Goal: Task Accomplishment & Management: Manage account settings

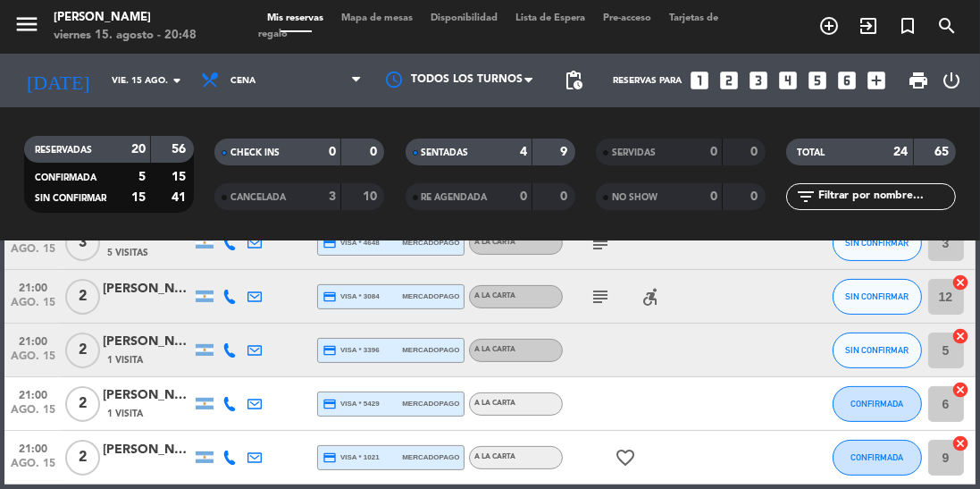
scroll to position [543, 0]
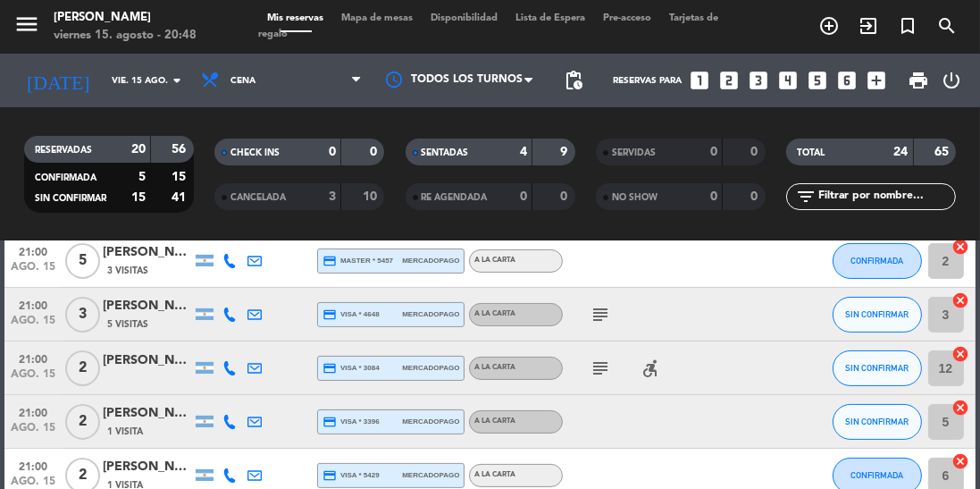
click at [608, 359] on icon "subject" at bounding box center [600, 367] width 21 height 21
click at [600, 306] on icon "subject" at bounding box center [600, 314] width 21 height 21
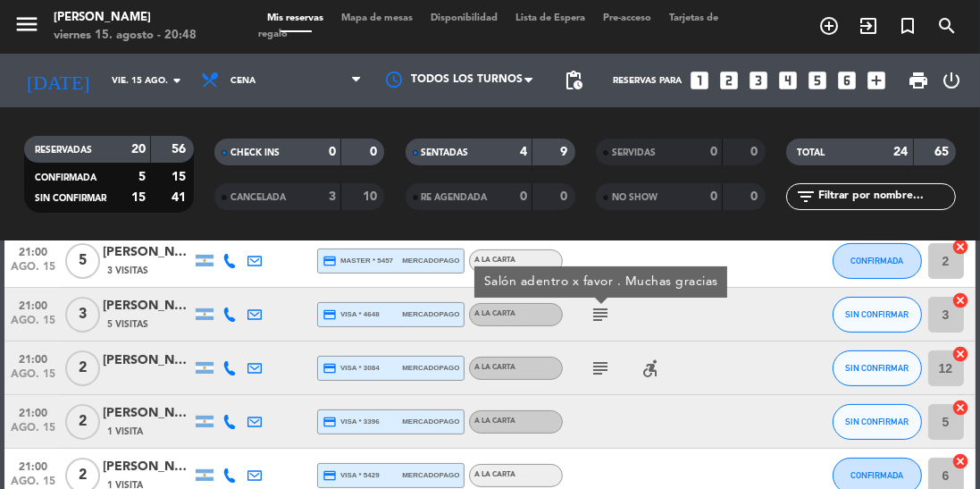
scroll to position [398, 0]
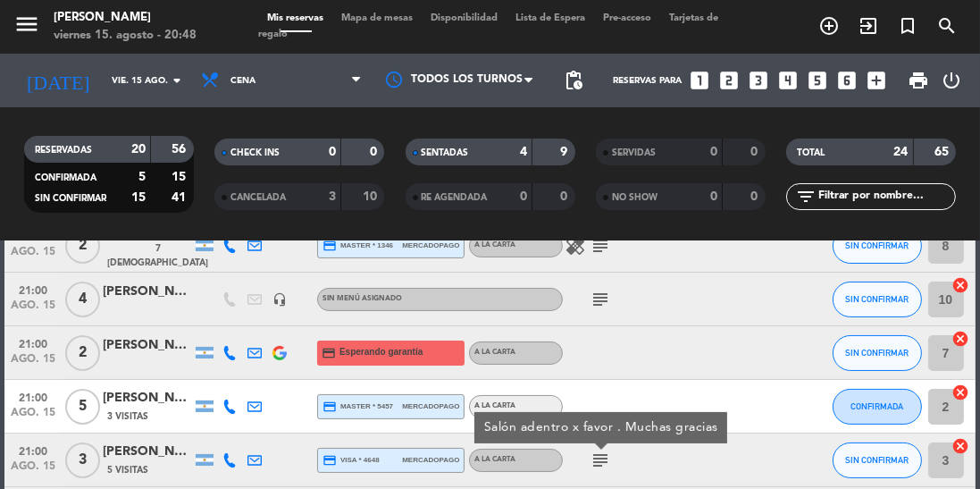
click at [601, 300] on icon "subject" at bounding box center [600, 299] width 21 height 21
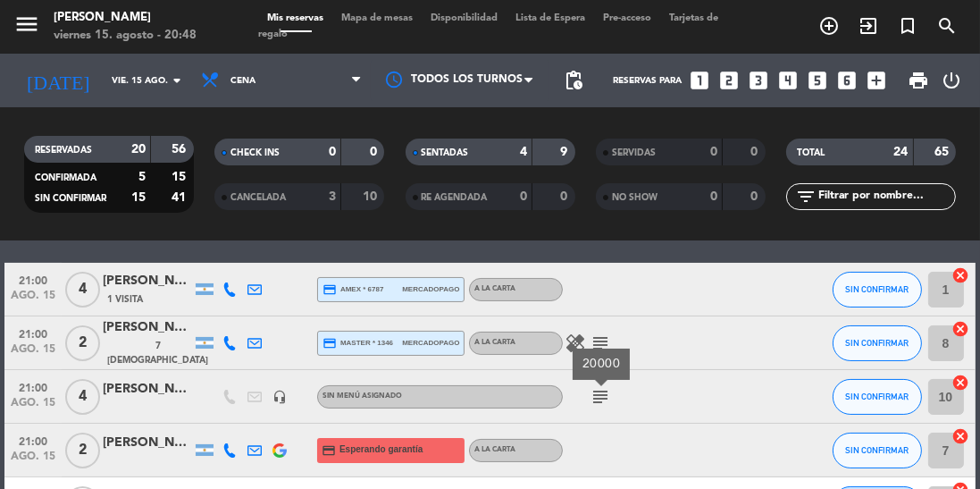
scroll to position [287, 0]
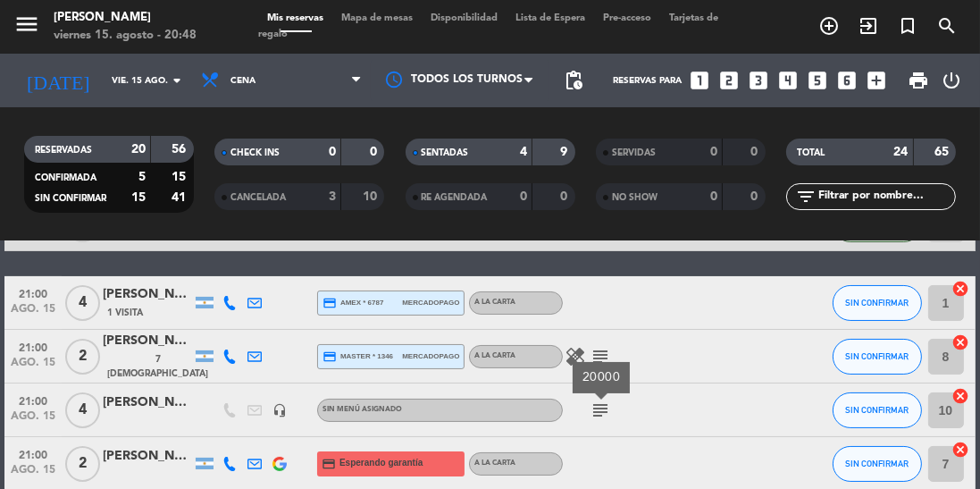
click at [603, 350] on icon "subject" at bounding box center [600, 356] width 21 height 21
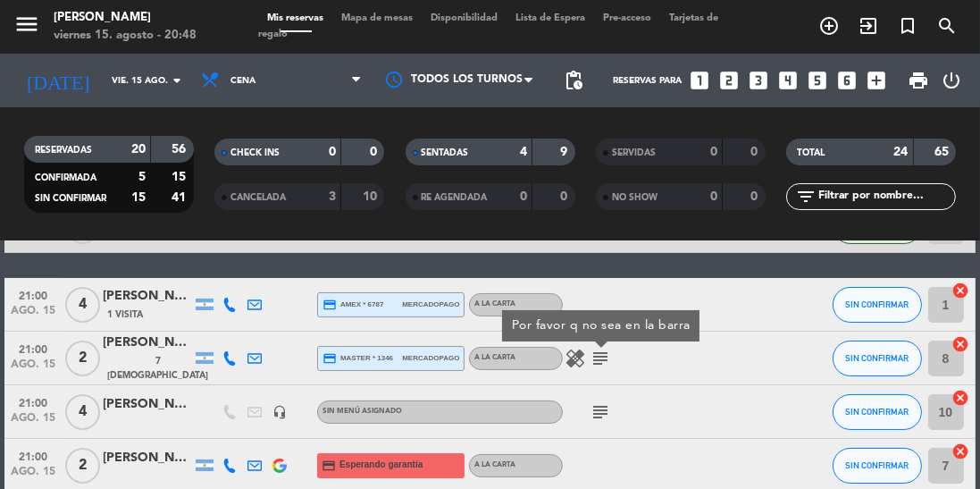
scroll to position [272, 0]
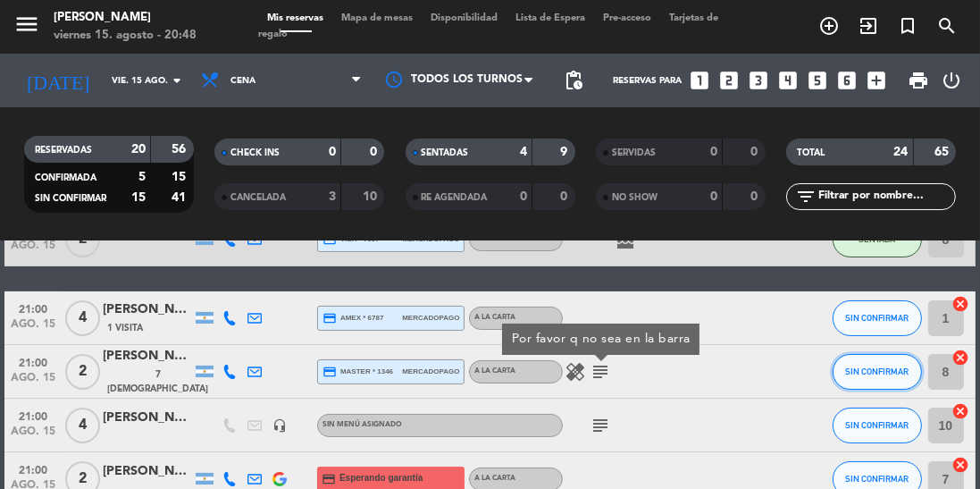
click at [882, 366] on span "SIN CONFIRMAR" at bounding box center [876, 371] width 63 height 10
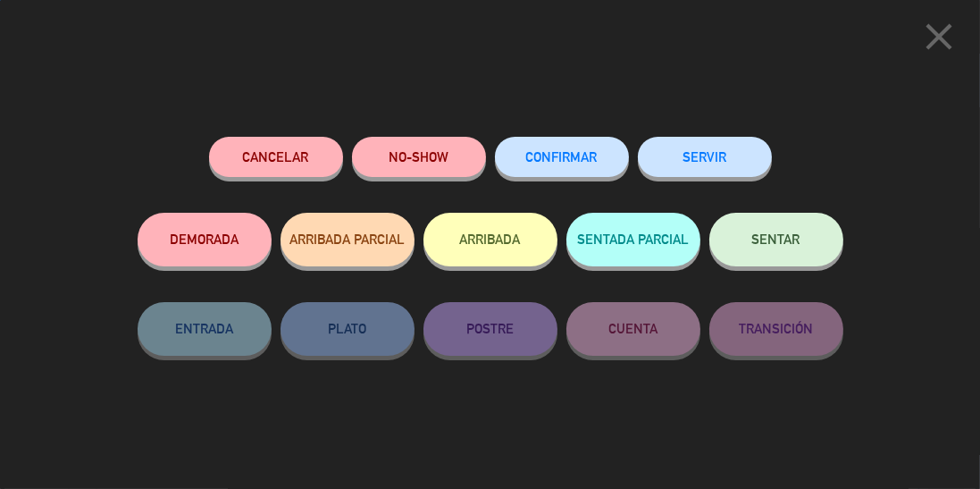
click at [798, 245] on span "SENTAR" at bounding box center [776, 238] width 48 height 15
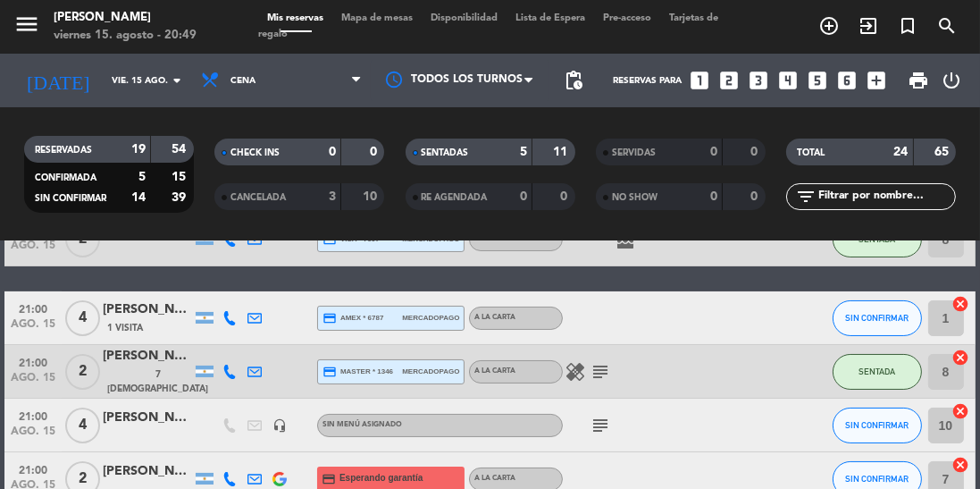
click at [579, 379] on icon "healing" at bounding box center [575, 371] width 21 height 21
click at [602, 381] on icon "subject" at bounding box center [600, 371] width 21 height 21
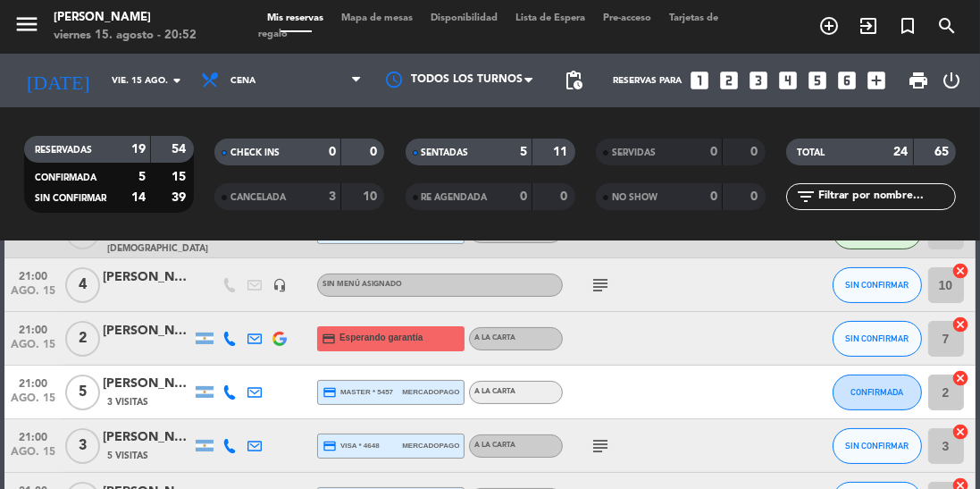
scroll to position [415, 0]
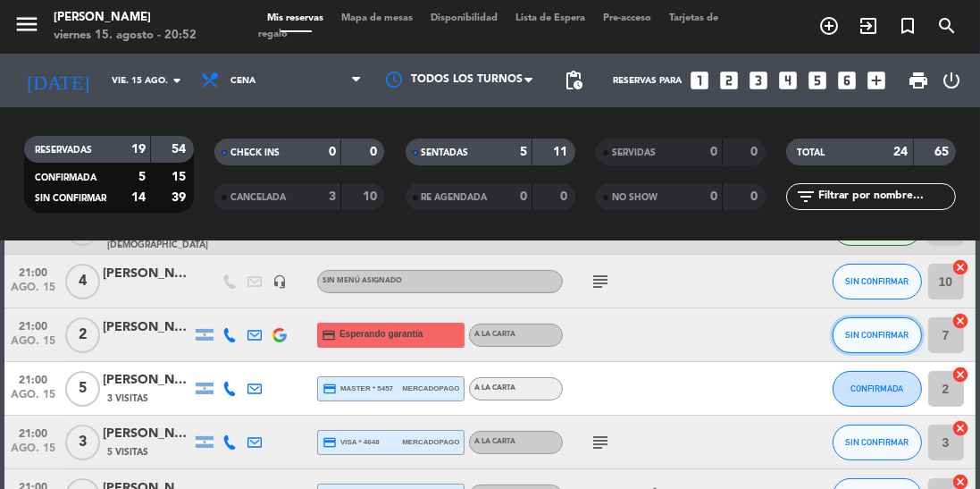
click at [873, 339] on span "SIN CONFIRMAR" at bounding box center [876, 335] width 63 height 10
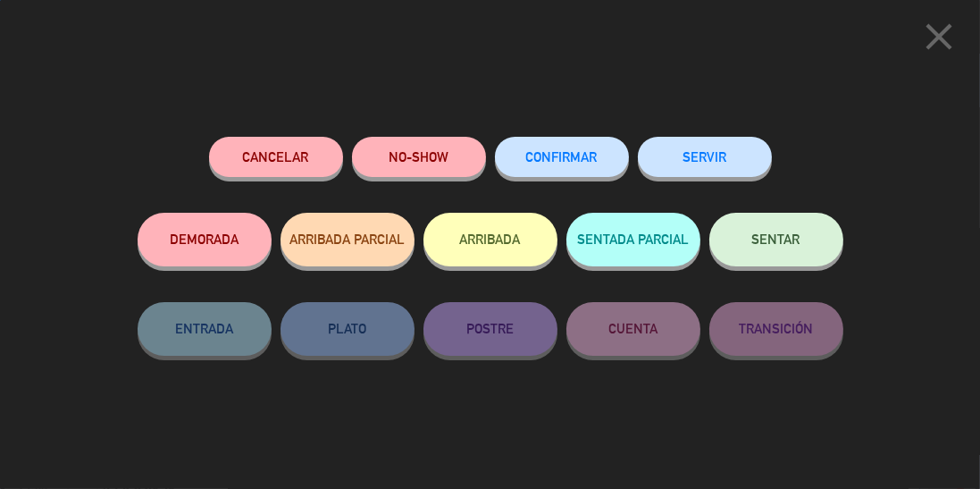
click at [773, 256] on button "SENTAR" at bounding box center [776, 240] width 134 height 54
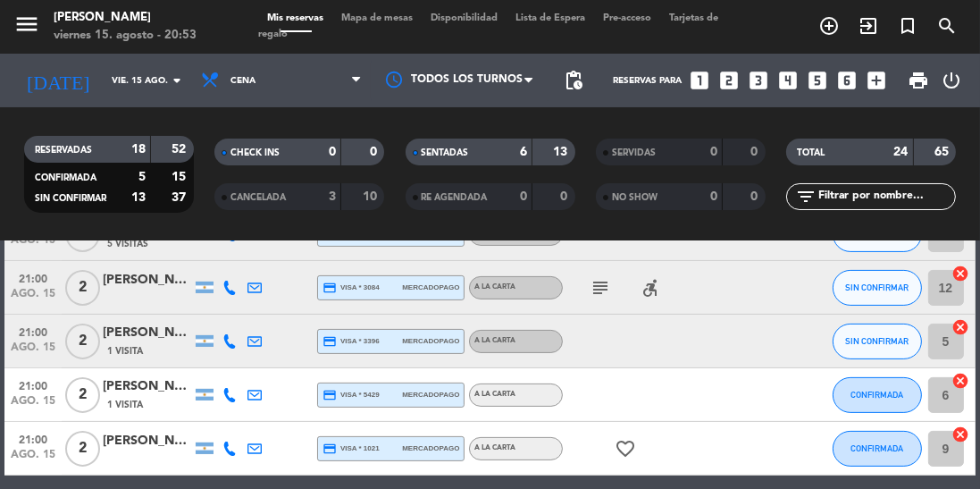
scroll to position [628, 0]
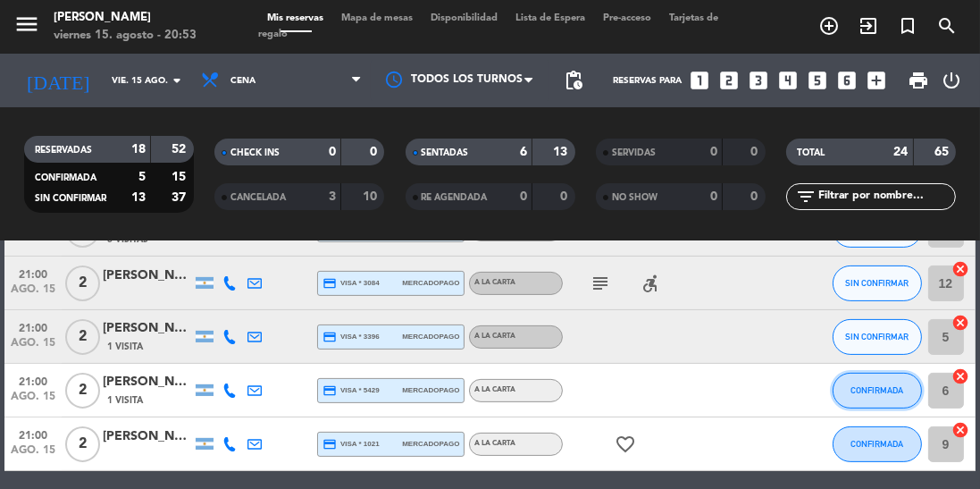
click at [901, 398] on button "CONFIRMADA" at bounding box center [877, 391] width 89 height 36
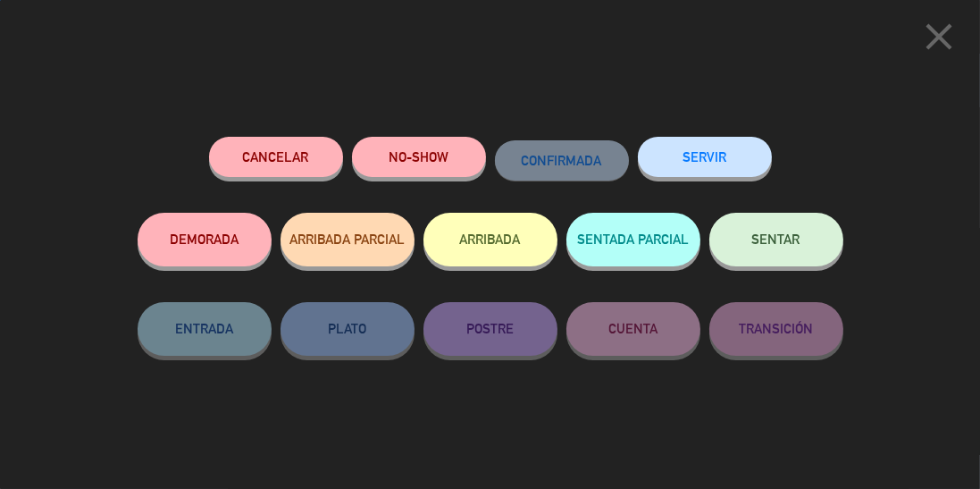
click at [781, 241] on span "SENTAR" at bounding box center [776, 238] width 48 height 15
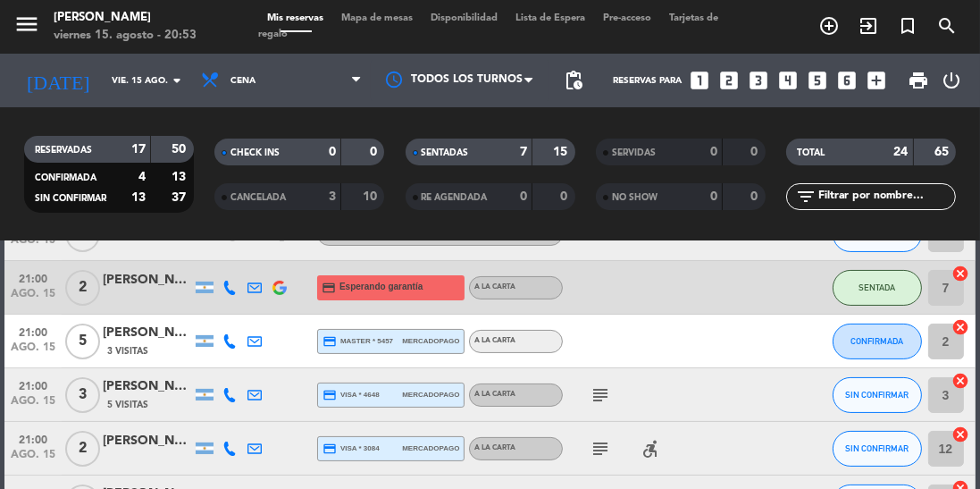
scroll to position [483, 0]
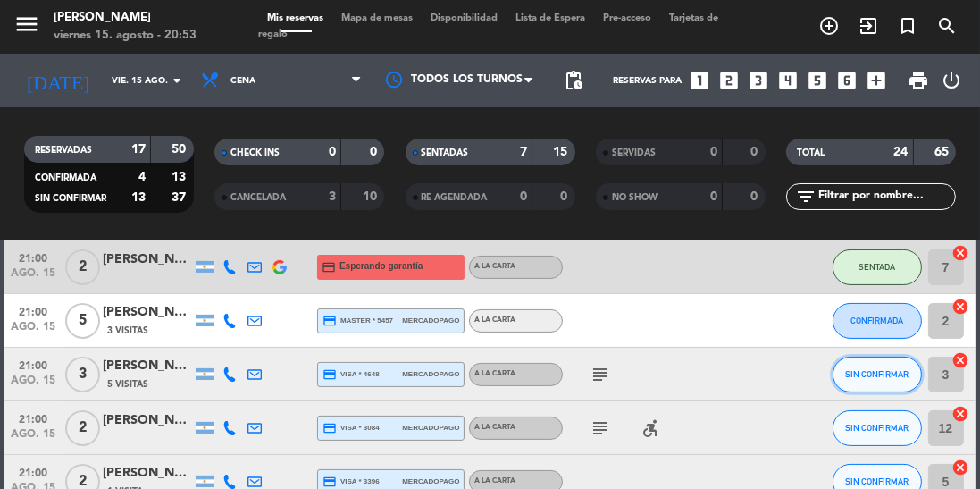
click at [888, 370] on span "SIN CONFIRMAR" at bounding box center [876, 374] width 63 height 10
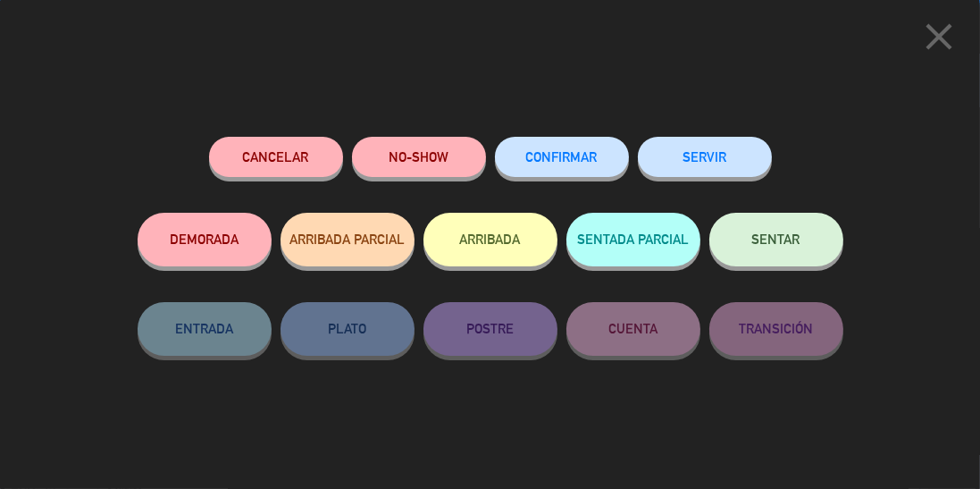
click at [794, 230] on button "SENTAR" at bounding box center [776, 240] width 134 height 54
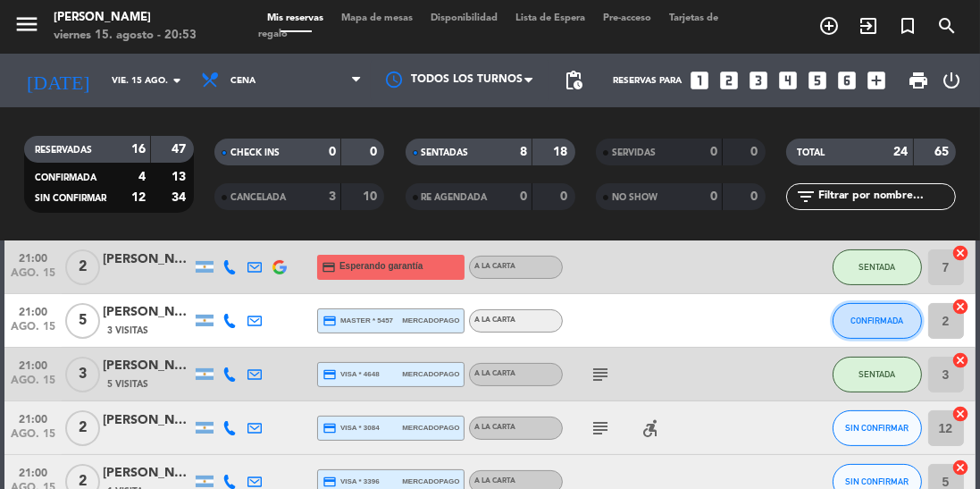
click at [865, 320] on span "CONFIRMADA" at bounding box center [877, 320] width 53 height 10
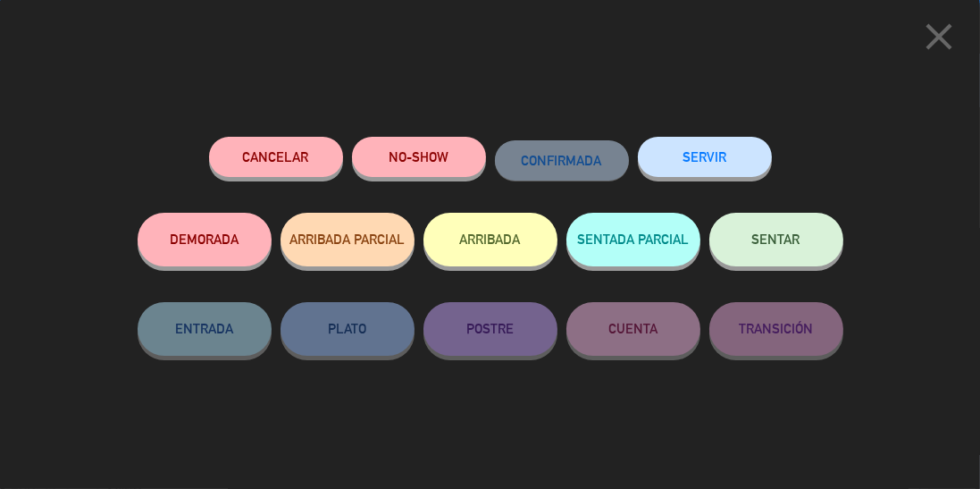
click at [782, 227] on button "SENTAR" at bounding box center [776, 240] width 134 height 54
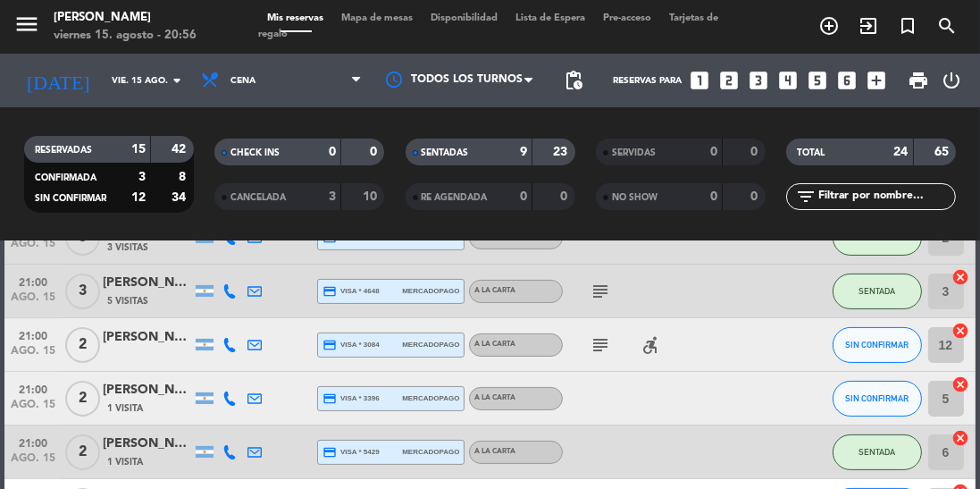
scroll to position [568, 0]
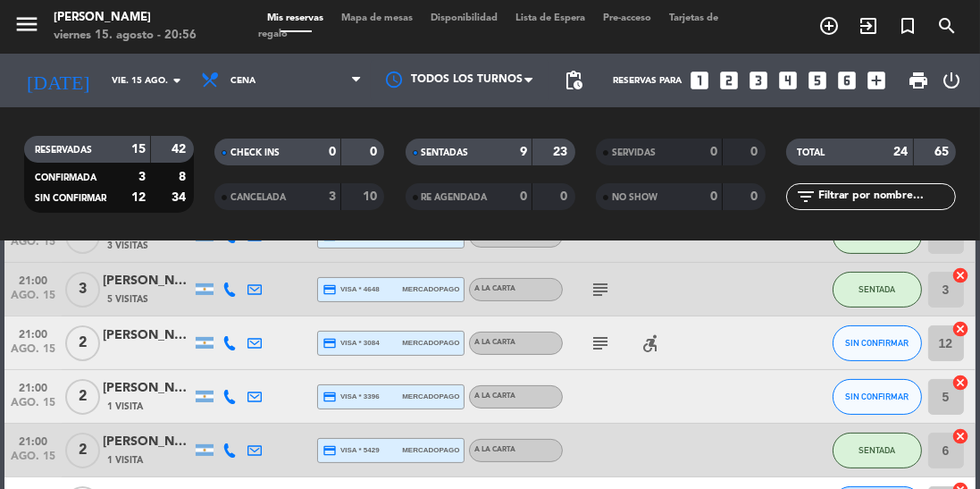
click at [147, 397] on div "[PERSON_NAME]" at bounding box center [147, 388] width 89 height 21
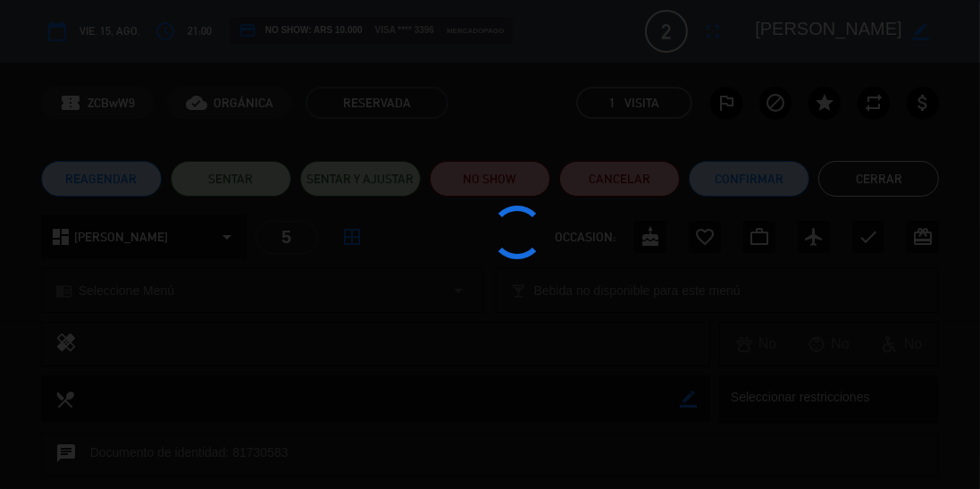
click at [220, 183] on div at bounding box center [490, 244] width 980 height 489
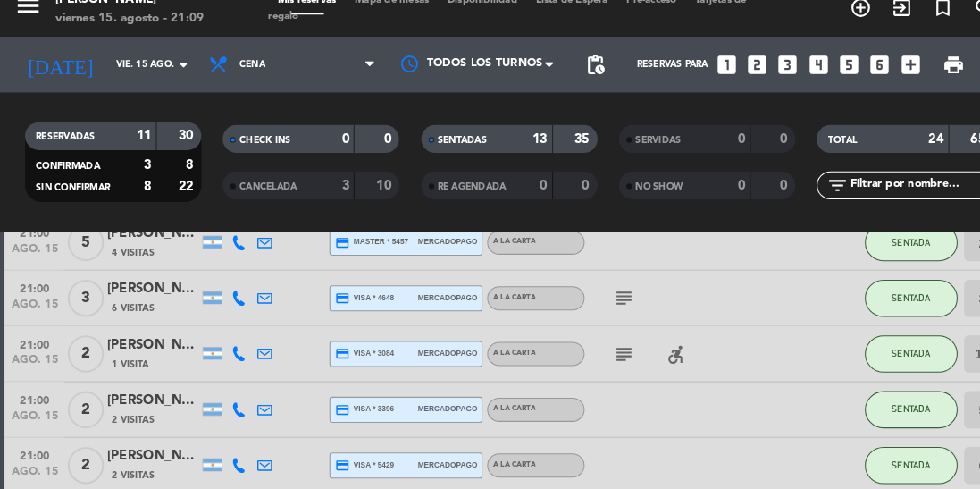
scroll to position [575, 0]
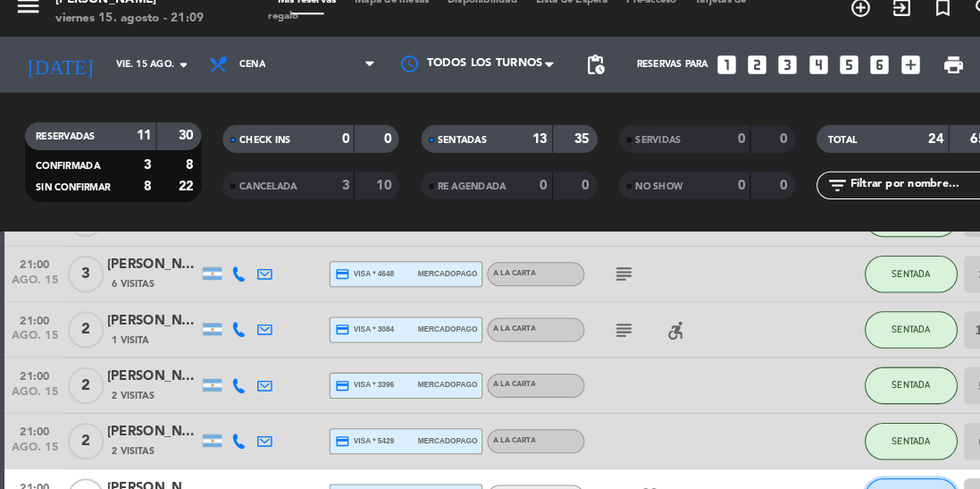
click at [853, 488] on span "CONFIRMADA" at bounding box center [877, 496] width 53 height 10
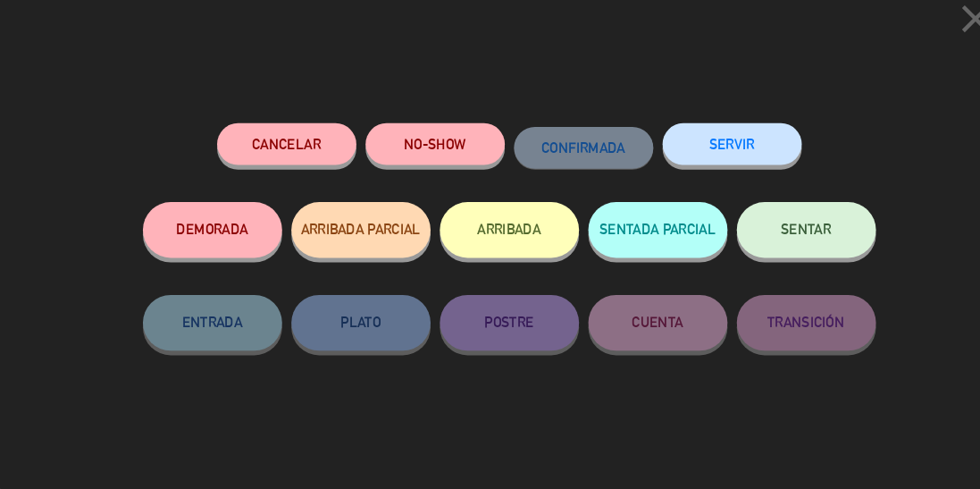
click at [759, 228] on button "SENTAR" at bounding box center [776, 240] width 134 height 54
